Goal: Task Accomplishment & Management: Complete application form

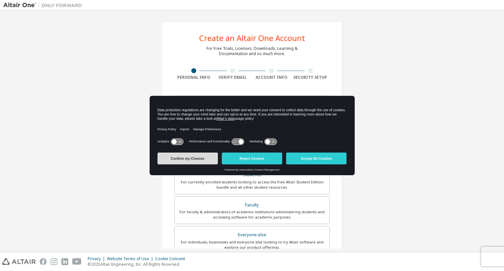
click at [191, 158] on button "Confirm my Choices" at bounding box center [187, 158] width 60 height 12
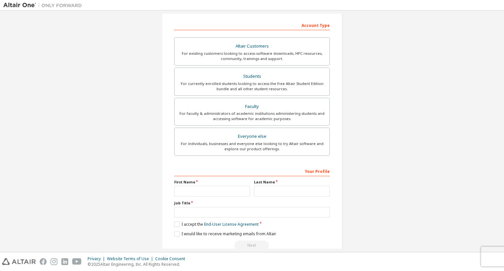
scroll to position [111, 0]
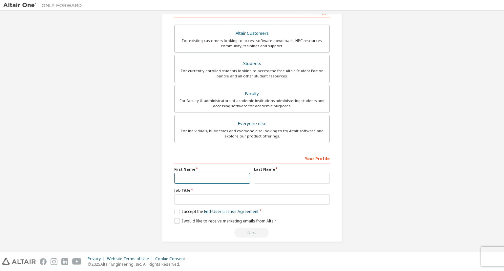
click at [211, 179] on input "text" at bounding box center [212, 178] width 76 height 11
type input "**********"
type input "*"
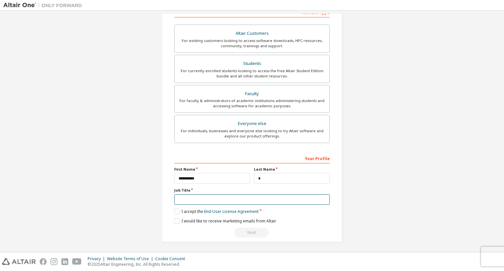
click at [196, 200] on input "text" at bounding box center [251, 199] width 155 height 11
type input "**********"
click at [178, 209] on label "I accept the End-User License Agreement" at bounding box center [216, 212] width 84 height 6
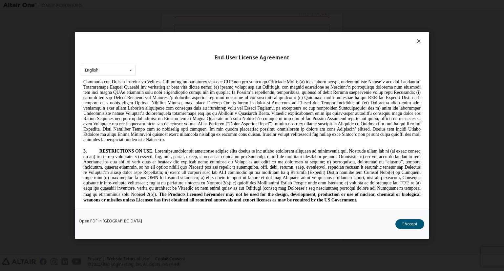
scroll to position [656, 0]
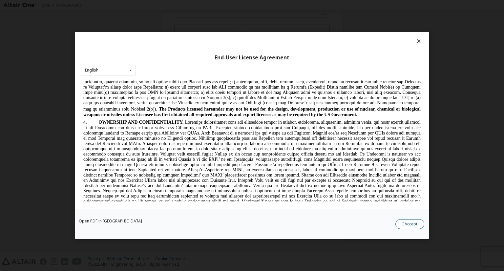
click at [415, 223] on button "I Accept" at bounding box center [409, 224] width 29 height 10
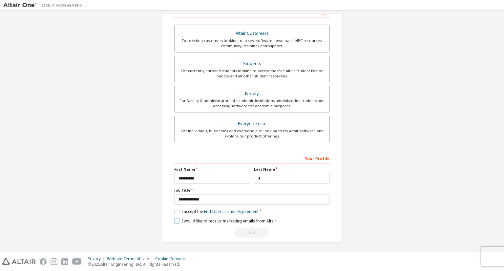
click at [195, 221] on label "I would like to receive marketing emails from Altair" at bounding box center [225, 221] width 102 height 6
click at [190, 221] on label "I would like to receive marketing emails from Altair" at bounding box center [225, 221] width 102 height 6
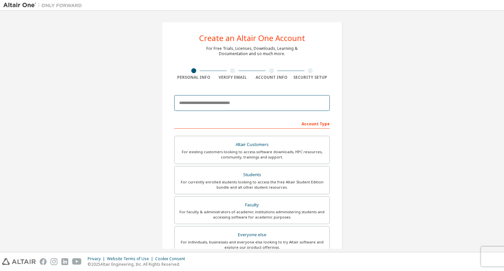
click at [218, 102] on input "email" at bounding box center [251, 103] width 155 height 16
type input "**********"
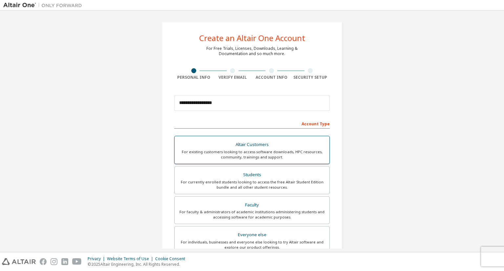
click at [294, 145] on div "Altair Customers" at bounding box center [251, 144] width 147 height 9
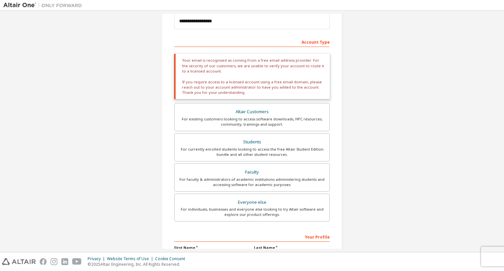
scroll to position [160, 0]
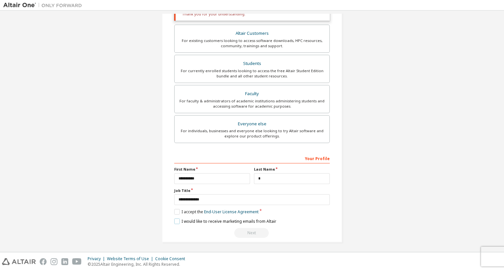
click at [178, 221] on label "I would like to receive marketing emails from Altair" at bounding box center [225, 221] width 102 height 6
click at [176, 221] on label "I would like to receive marketing emails from Altair" at bounding box center [225, 221] width 102 height 6
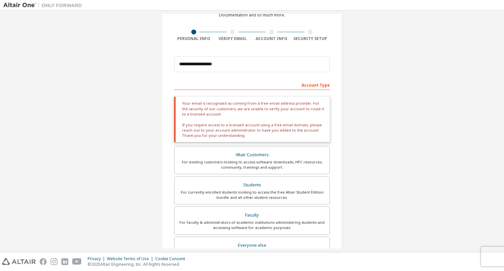
scroll to position [29, 0]
